Goal: Information Seeking & Learning: Learn about a topic

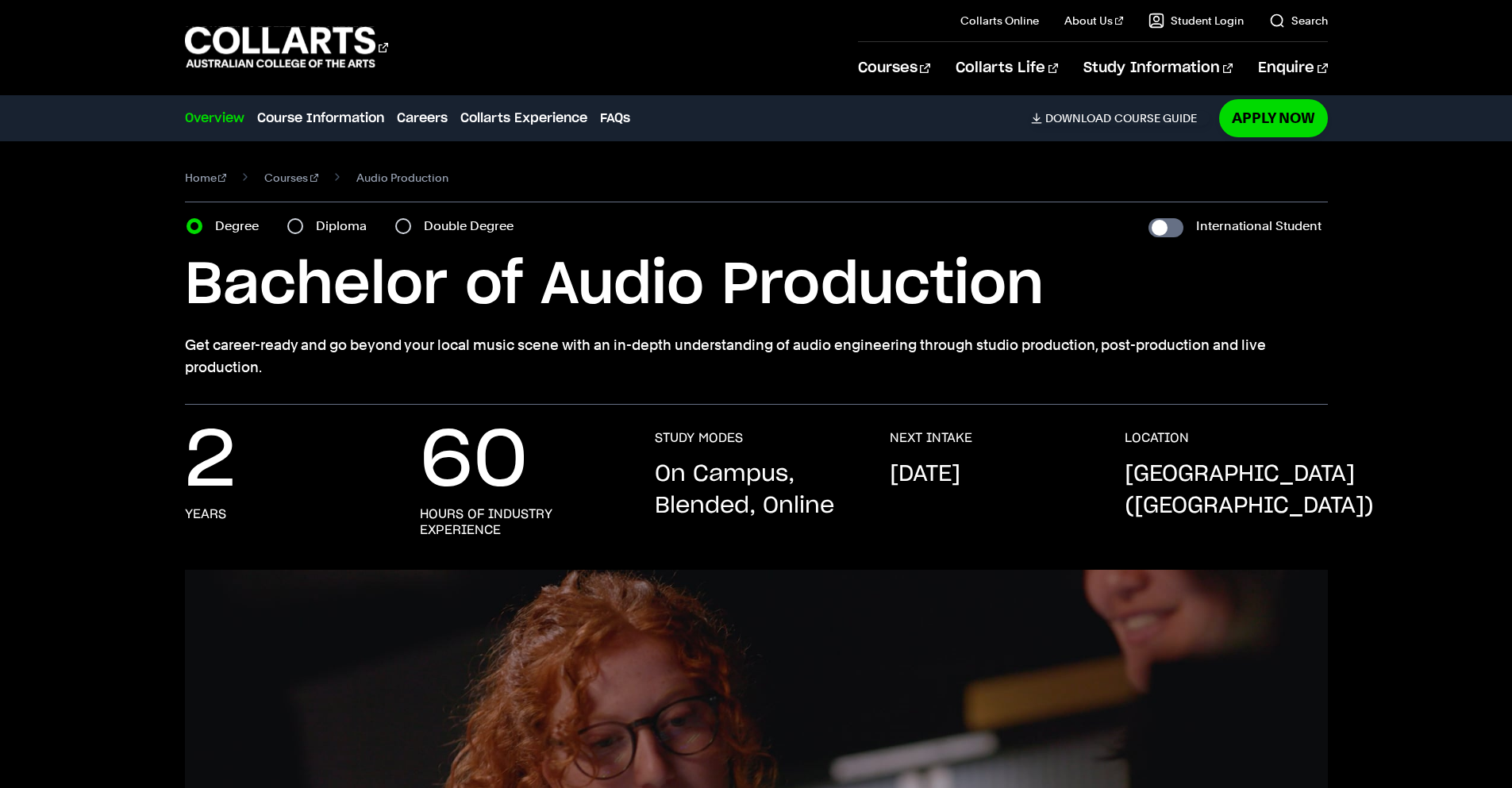
click at [1097, 316] on h1 "Bachelor of Audio Production" at bounding box center [756, 285] width 1143 height 71
drag, startPoint x: 739, startPoint y: 380, endPoint x: 742, endPoint y: 366, distance: 14.6
click at [331, 225] on label "Diploma" at bounding box center [346, 226] width 60 height 22
click at [303, 225] on input "Diploma" at bounding box center [295, 226] width 16 height 16
radio input "true"
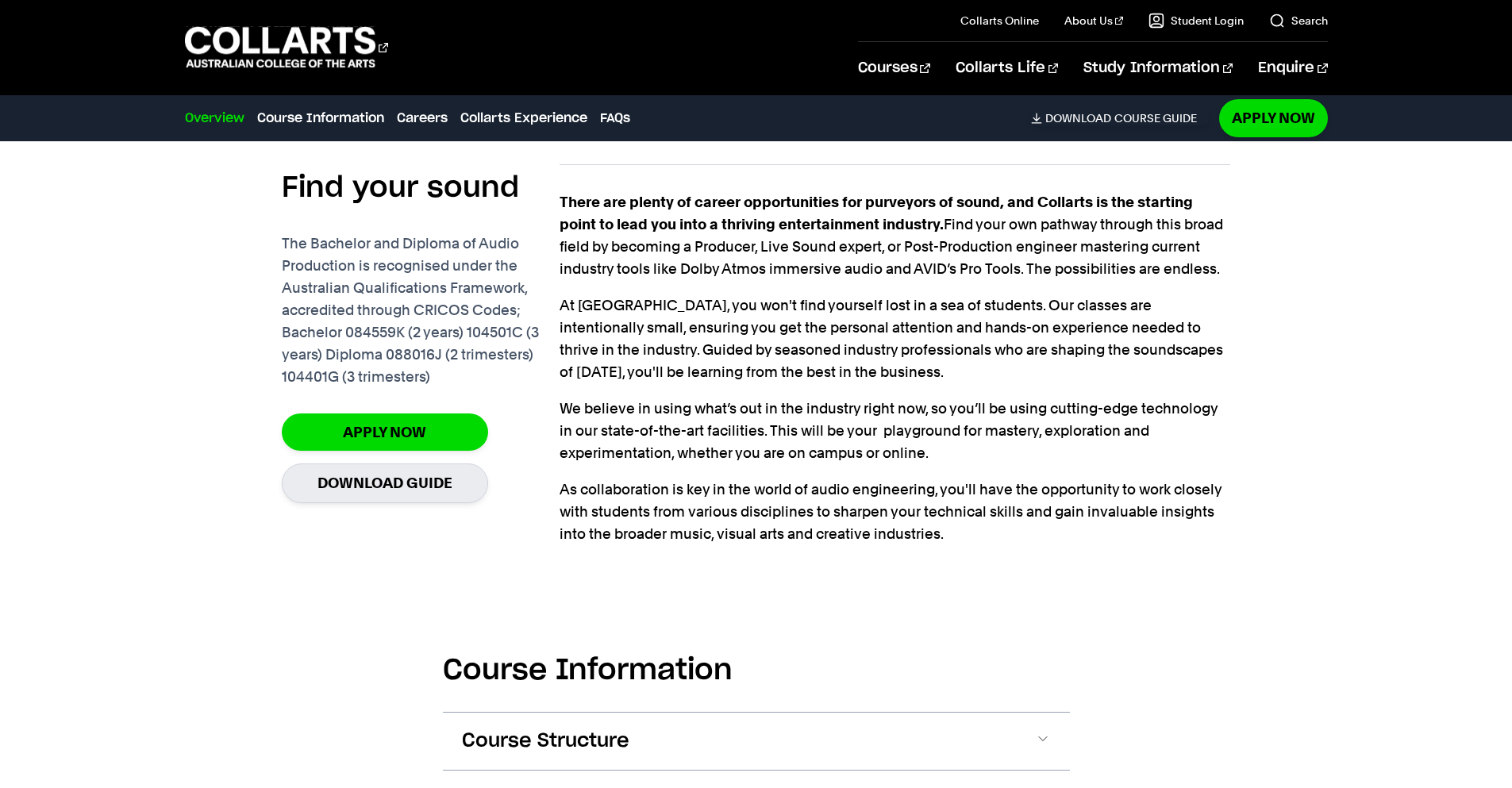
scroll to position [1111, 0]
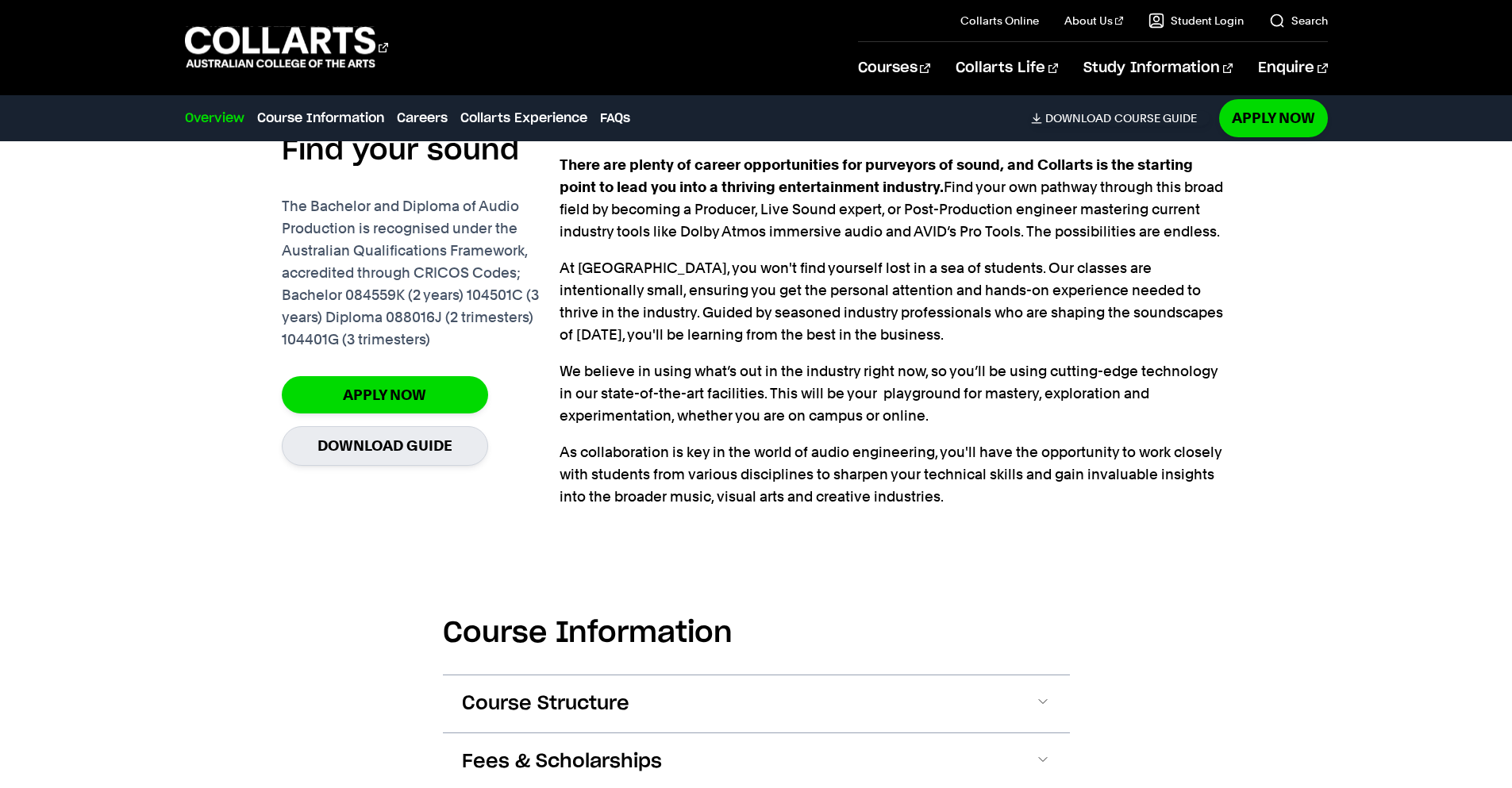
click at [410, 319] on p "The Bachelor and Diploma of Audio Production is recognised under the Australian…" at bounding box center [421, 273] width 278 height 156
drag, startPoint x: 410, startPoint y: 319, endPoint x: 347, endPoint y: 317, distance: 62.8
click at [347, 317] on p "The Bachelor and Diploma of Audio Production is recognised under the Australian…" at bounding box center [421, 273] width 278 height 156
click at [398, 314] on p "The Bachelor and Diploma of Audio Production is recognised under the Australian…" at bounding box center [421, 273] width 278 height 156
click at [402, 314] on p "The Bachelor and Diploma of Audio Production is recognised under the Australian…" at bounding box center [421, 273] width 278 height 156
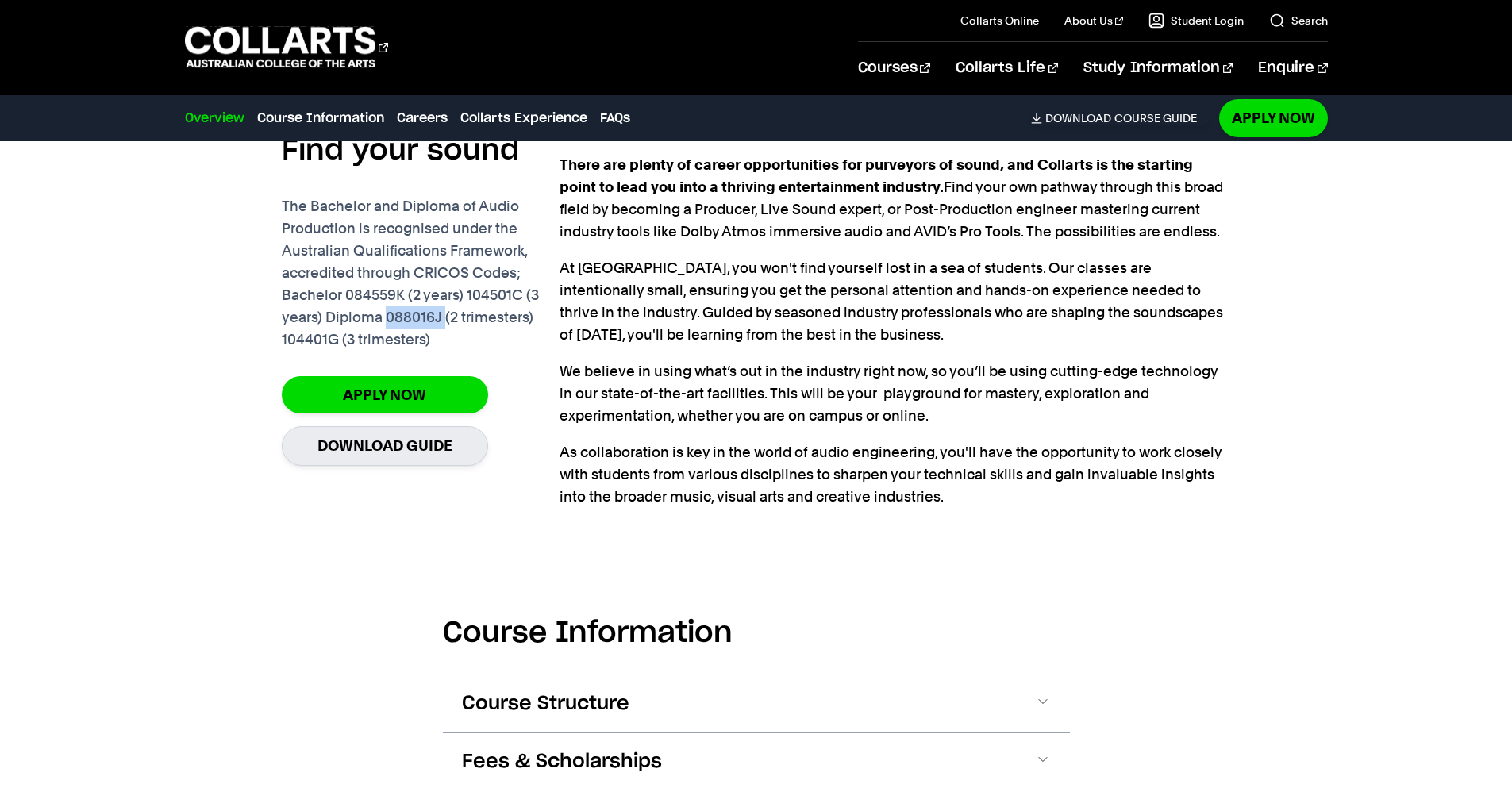
click at [402, 314] on p "The Bachelor and Diploma of Audio Production is recognised under the Australian…" at bounding box center [421, 273] width 278 height 156
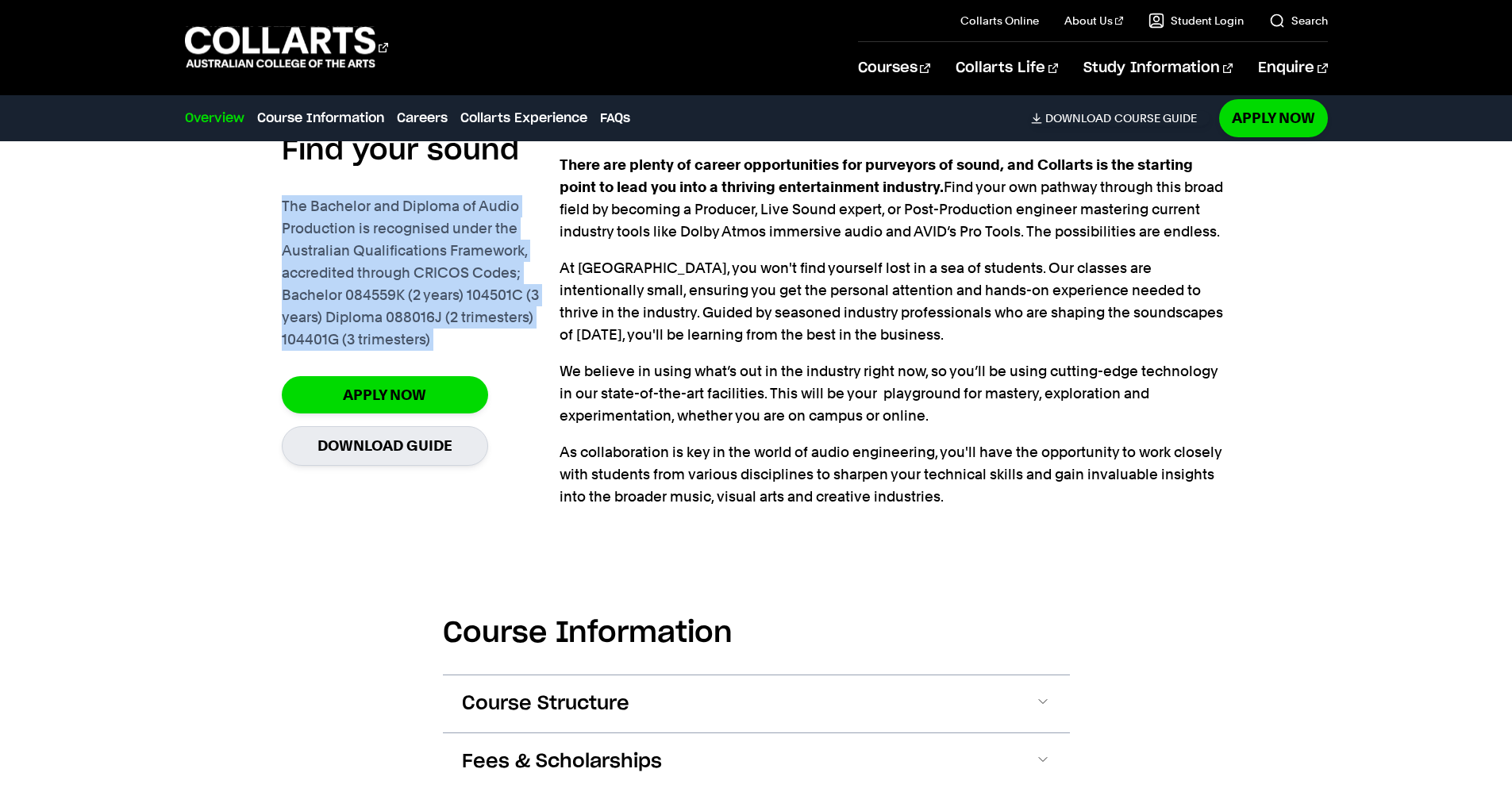
click at [402, 314] on p "The Bachelor and Diploma of Audio Production is recognised under the Australian…" at bounding box center [421, 273] width 278 height 156
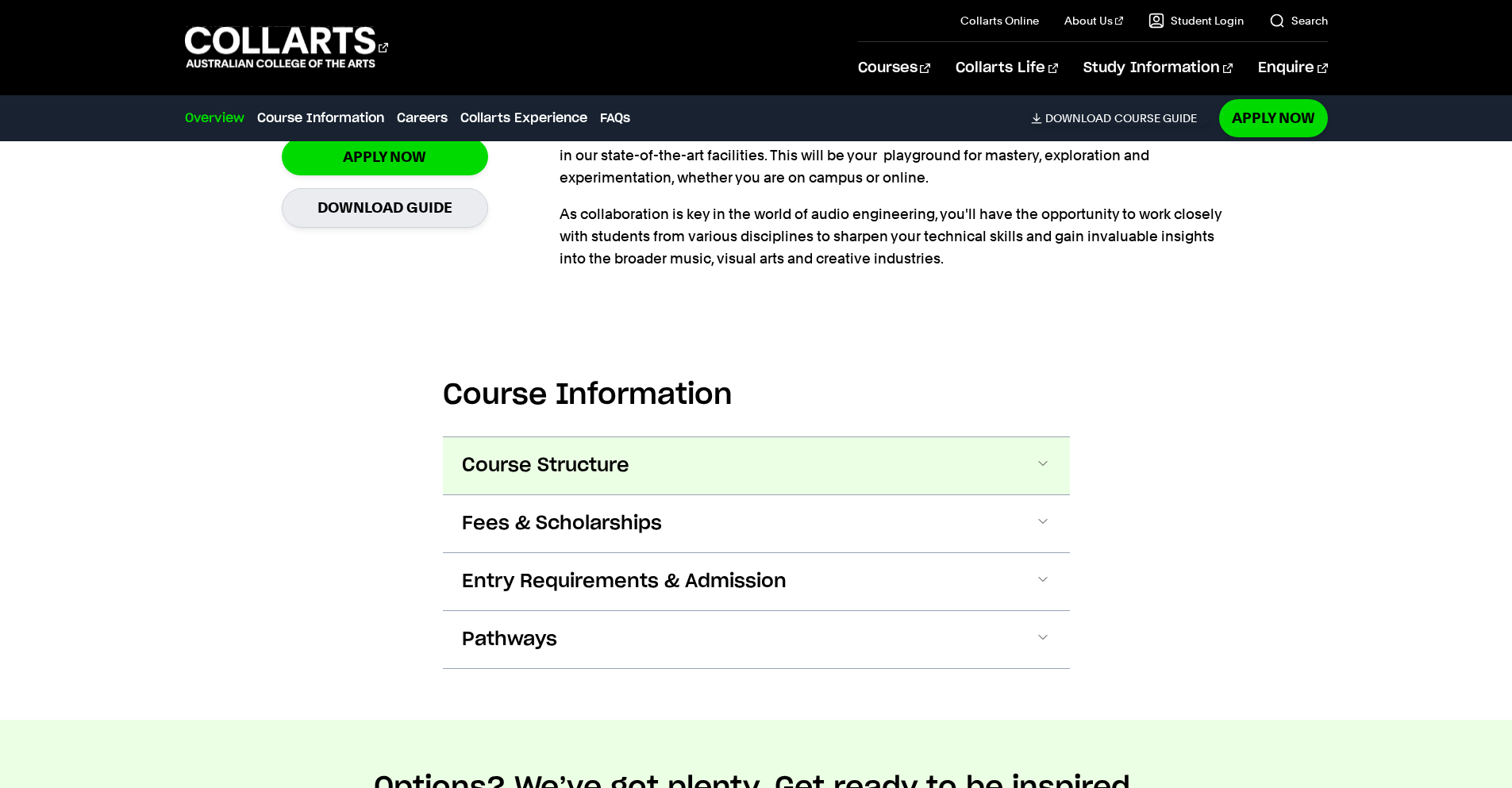
click at [669, 458] on button "Course Structure" at bounding box center [756, 465] width 627 height 57
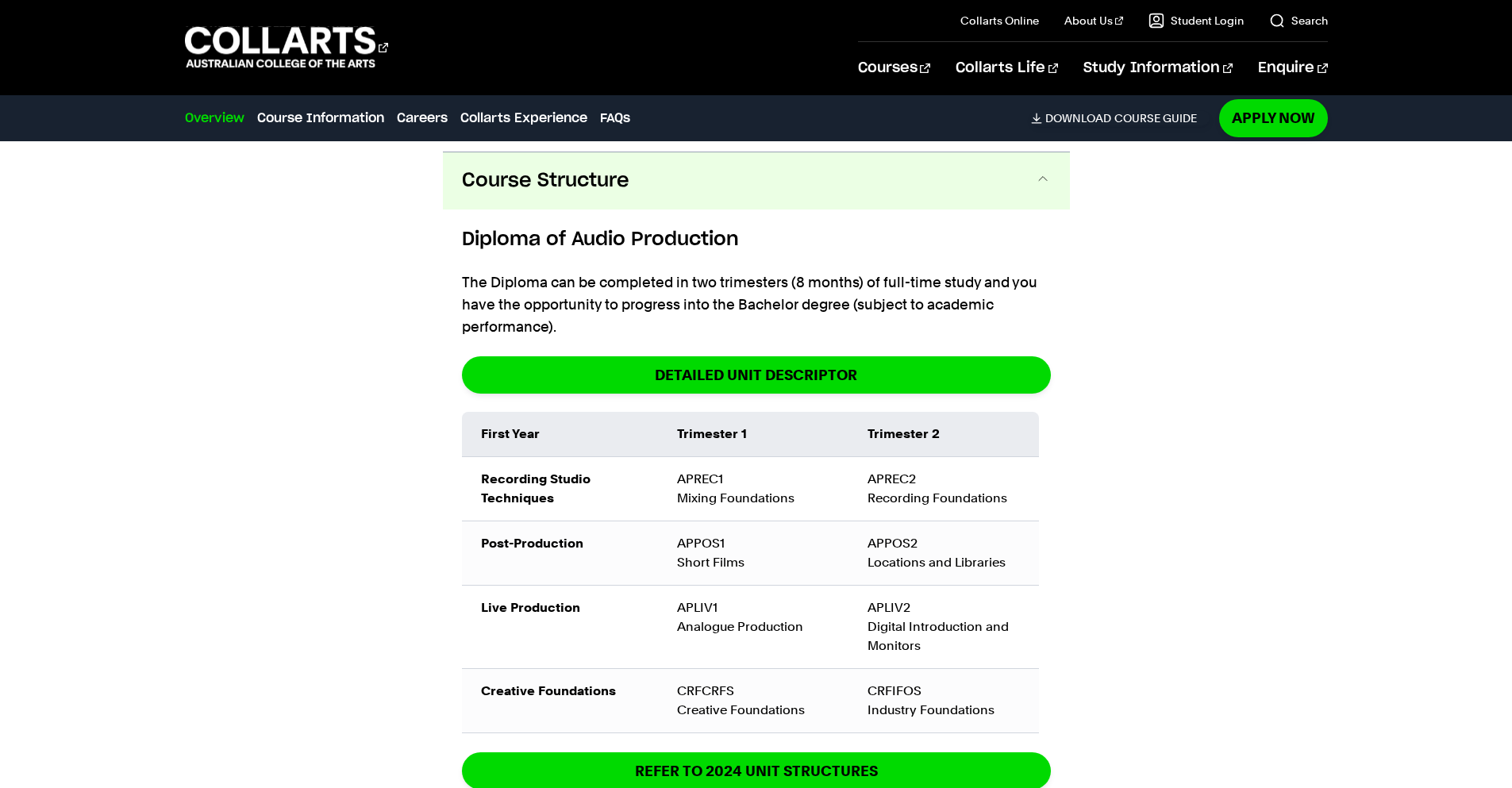
scroll to position [1797, 0]
